Goal: Task Accomplishment & Management: Use online tool/utility

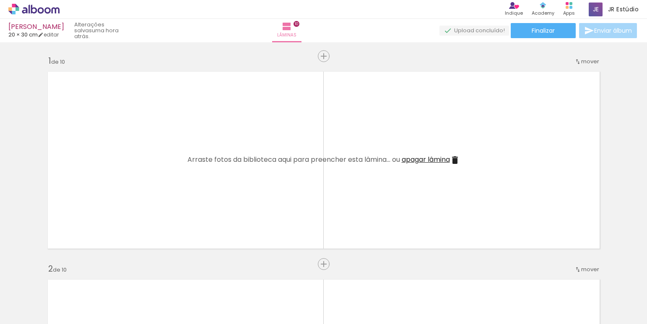
scroll to position [2000, 0]
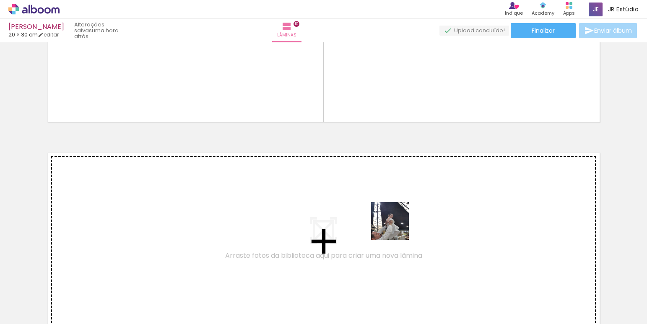
drag, startPoint x: 423, startPoint y: 310, endPoint x: 397, endPoint y: 227, distance: 86.3
click at [397, 227] on quentale-workspace at bounding box center [323, 162] width 647 height 324
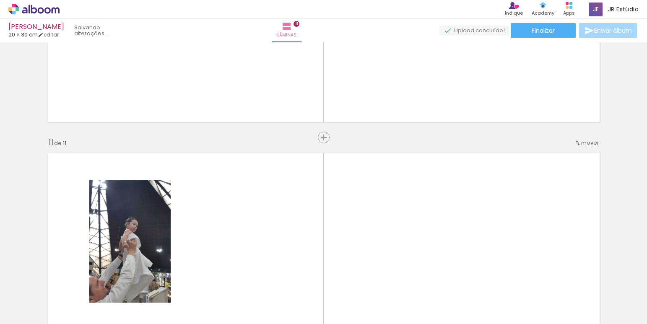
scroll to position [2084, 0]
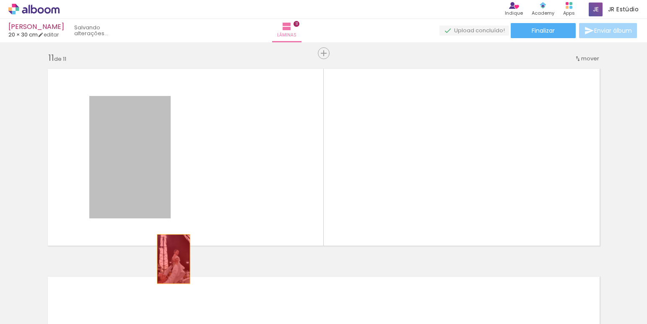
drag, startPoint x: 114, startPoint y: 158, endPoint x: 170, endPoint y: 259, distance: 115.9
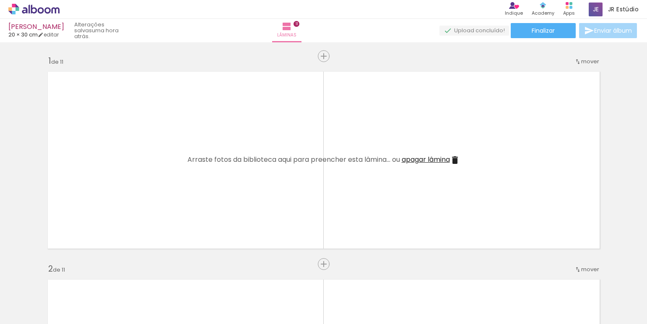
scroll to position [0, 0]
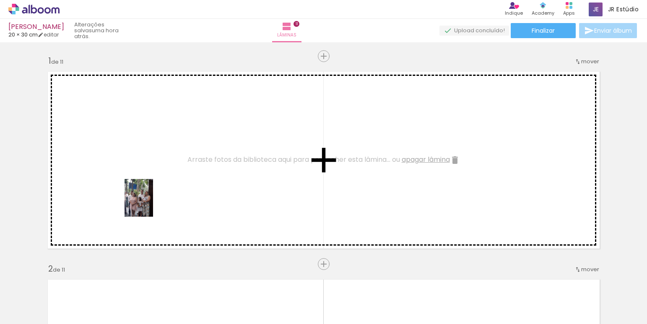
drag, startPoint x: 92, startPoint y: 311, endPoint x: 150, endPoint y: 204, distance: 121.1
click at [150, 204] on quentale-workspace at bounding box center [323, 162] width 647 height 324
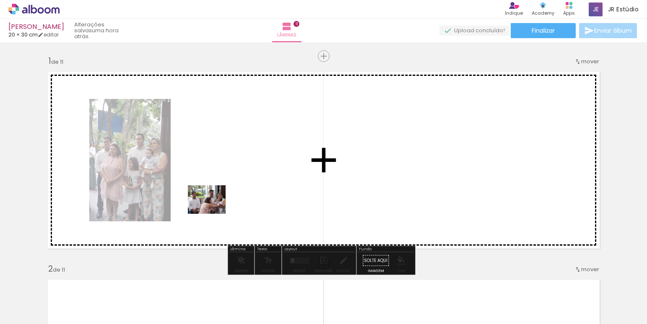
drag, startPoint x: 138, startPoint y: 310, endPoint x: 213, endPoint y: 211, distance: 124.3
click at [213, 211] on quentale-workspace at bounding box center [323, 162] width 647 height 324
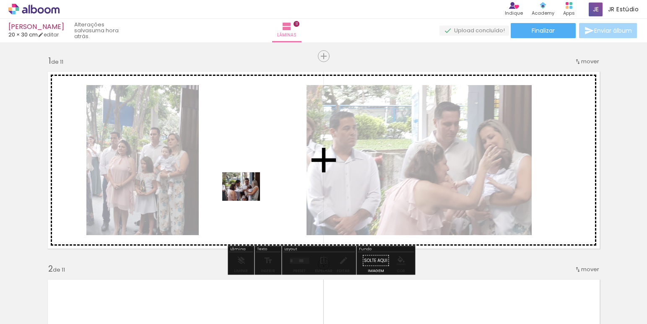
drag, startPoint x: 186, startPoint y: 300, endPoint x: 248, endPoint y: 198, distance: 119.5
click at [248, 198] on quentale-workspace at bounding box center [323, 162] width 647 height 324
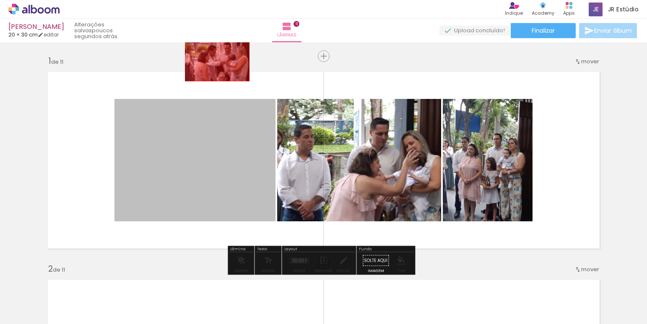
drag, startPoint x: 202, startPoint y: 143, endPoint x: 214, endPoint y: 56, distance: 87.7
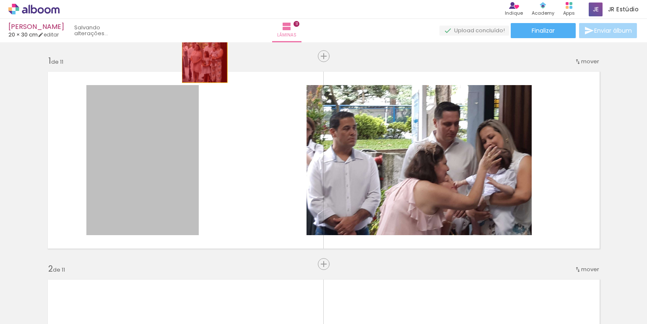
drag, startPoint x: 169, startPoint y: 161, endPoint x: 201, endPoint y: 52, distance: 113.0
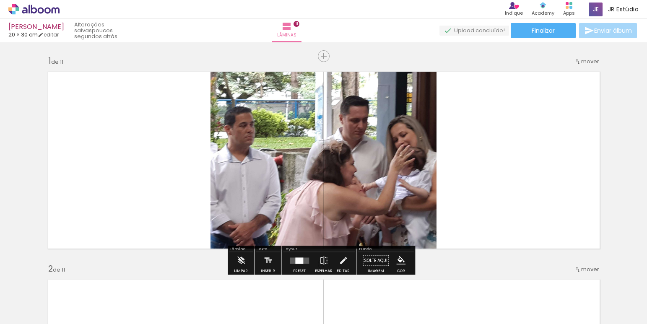
drag, startPoint x: 161, startPoint y: 146, endPoint x: 204, endPoint y: 140, distance: 43.7
click at [180, 135] on quentale-layouter at bounding box center [324, 160] width 562 height 187
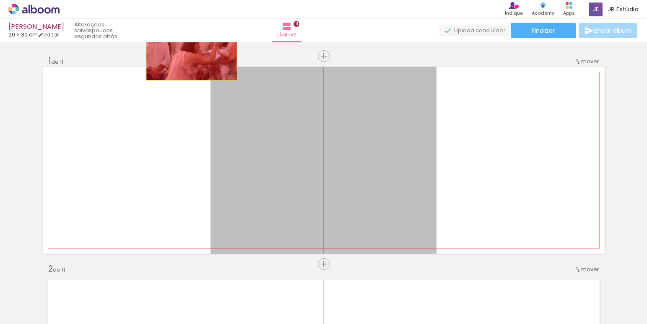
drag, startPoint x: 274, startPoint y: 149, endPoint x: 188, endPoint y: 43, distance: 135.8
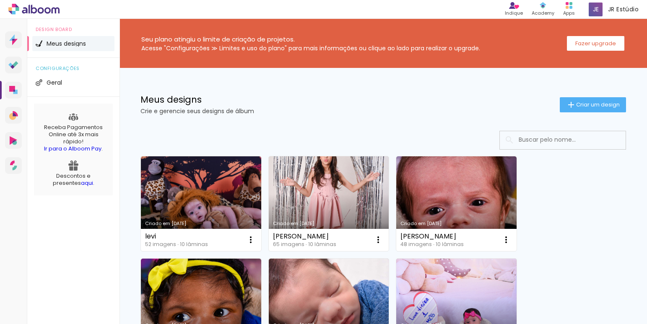
click at [523, 144] on input at bounding box center [575, 139] width 120 height 17
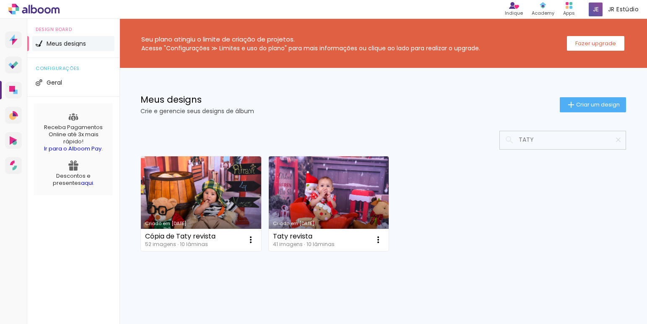
type input "TATY"
type paper-input "TATY"
click at [319, 209] on link "Criado em [DATE]" at bounding box center [329, 204] width 120 height 95
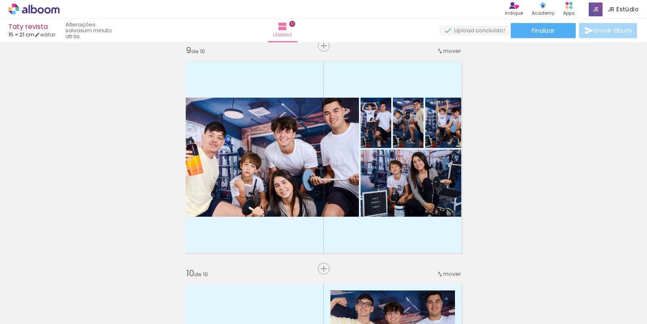
scroll to position [1290, 0]
